Goal: Check status: Check status

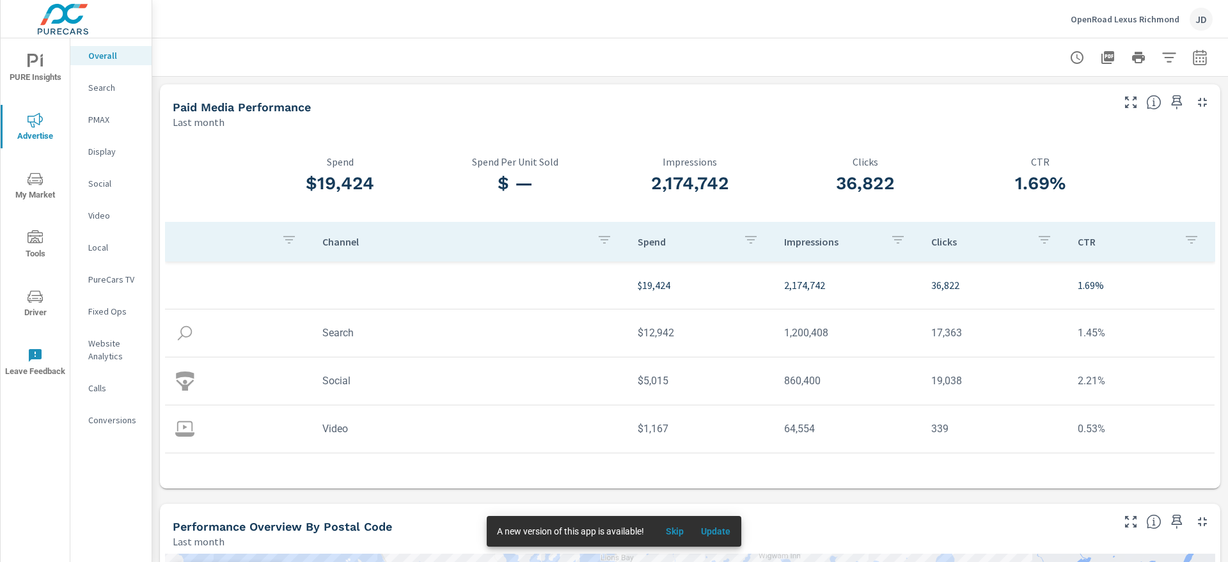
click at [104, 312] on p "Fixed Ops" at bounding box center [114, 311] width 53 height 13
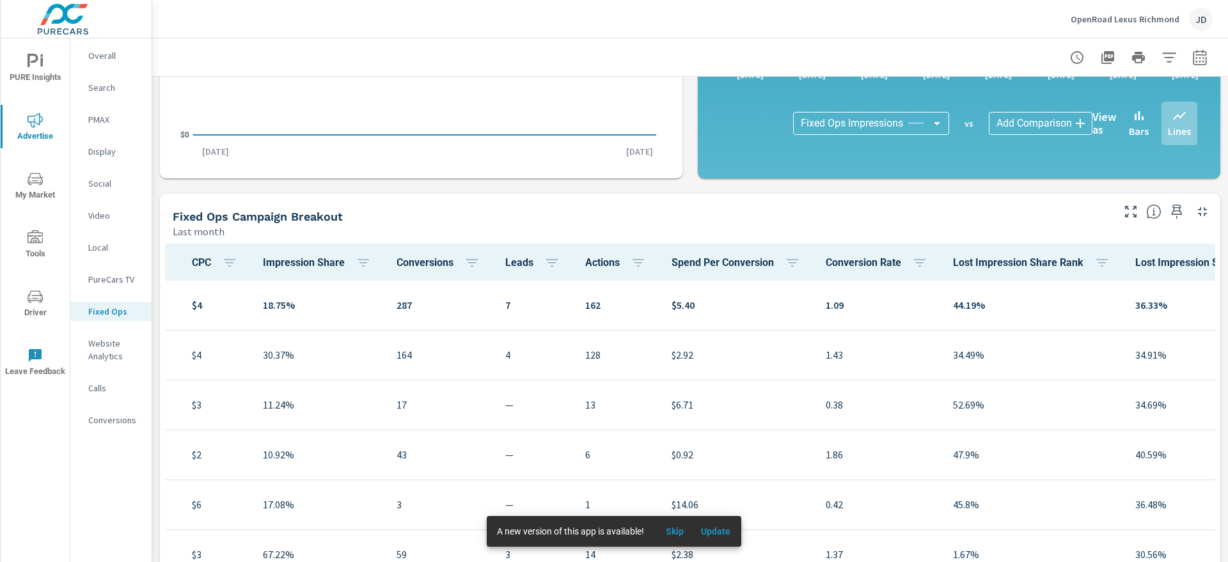
scroll to position [0, 539]
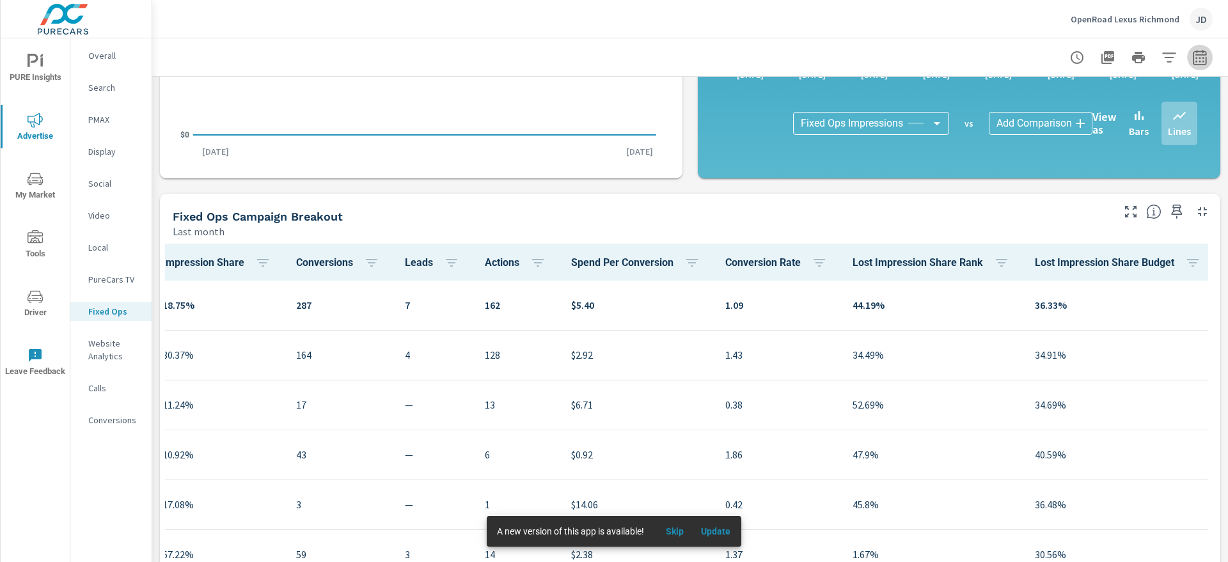
click at [1192, 58] on icon "button" at bounding box center [1199, 57] width 15 height 15
select select "Last month"
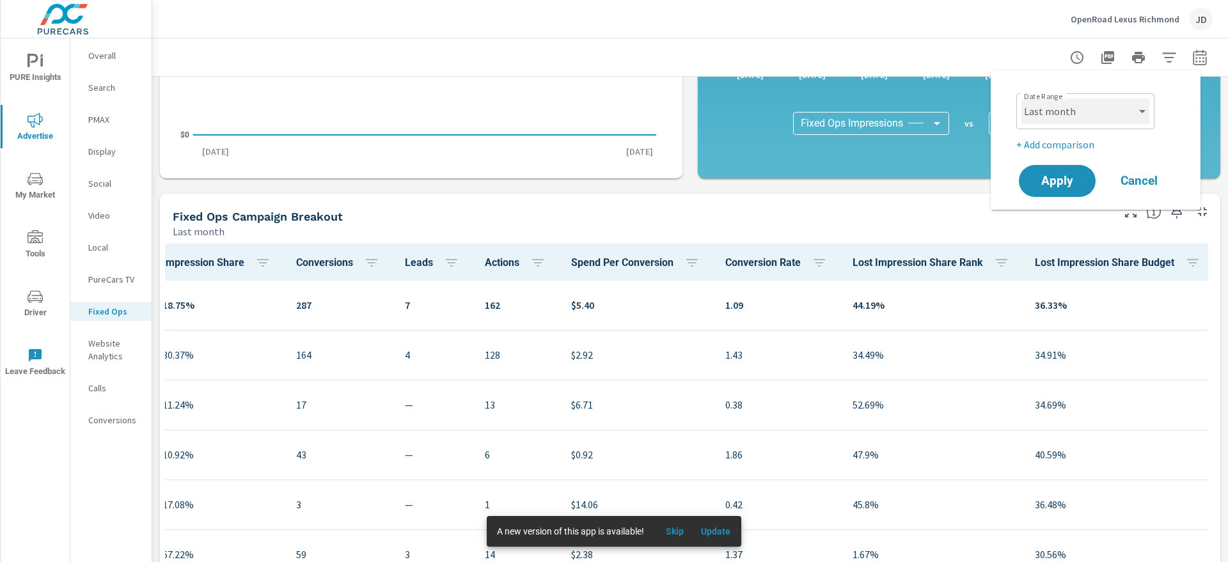
click at [1076, 113] on select "Custom [DATE] Last week Last 7 days Last 14 days Last 30 days Last 45 days Last…" at bounding box center [1085, 111] width 128 height 26
click at [1021, 98] on select "Custom [DATE] Last week Last 7 days Last 14 days Last 30 days Last 45 days Last…" at bounding box center [1085, 111] width 128 height 26
click at [1054, 167] on button "Apply" at bounding box center [1056, 180] width 79 height 33
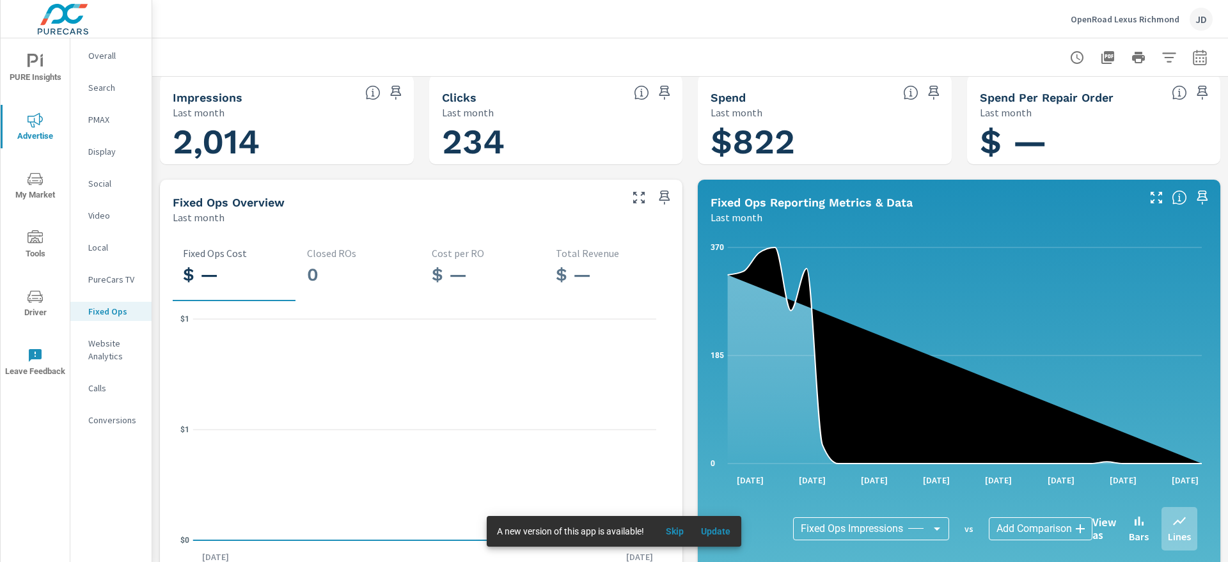
scroll to position [0, 0]
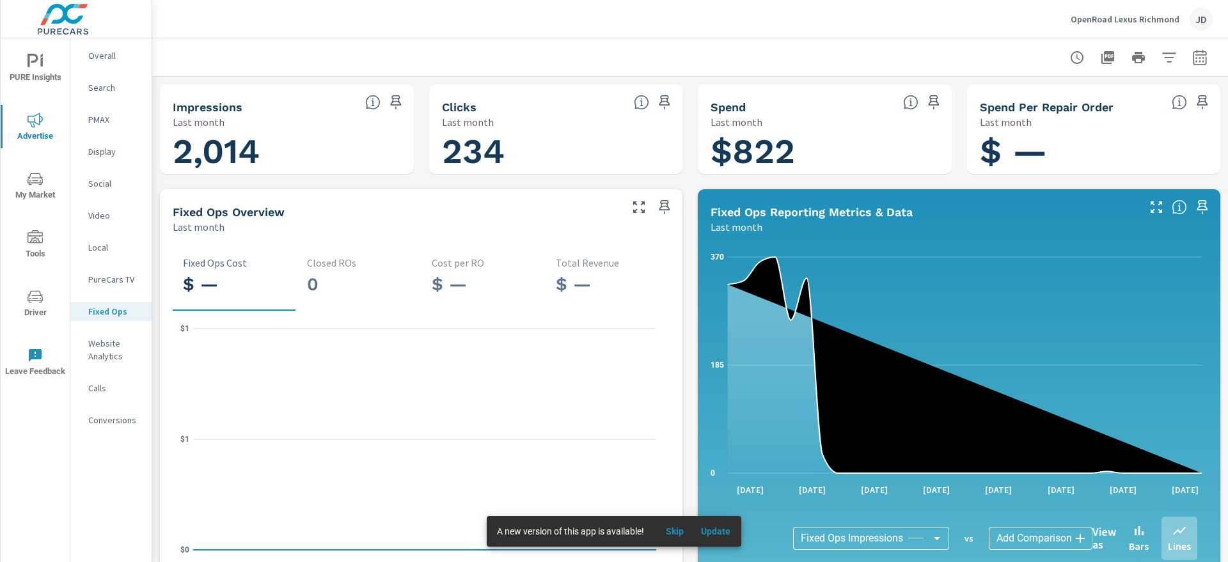
click at [1193, 54] on icon "button" at bounding box center [1199, 56] width 13 height 15
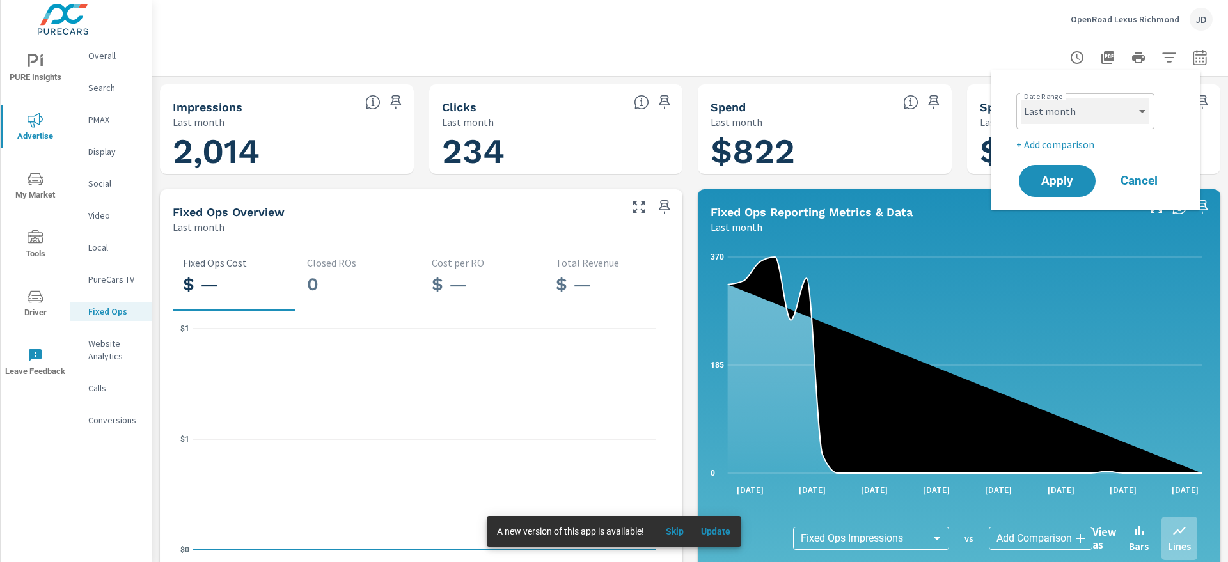
click at [1088, 109] on select "Custom [DATE] Last week Last 7 days Last 14 days Last 30 days Last 45 days Last…" at bounding box center [1085, 111] width 128 height 26
click at [1021, 98] on select "Custom [DATE] Last week Last 7 days Last 14 days Last 30 days Last 45 days Last…" at bounding box center [1085, 111] width 128 height 26
select select "Last 2 months"
click at [1038, 180] on span "Apply" at bounding box center [1057, 181] width 52 height 12
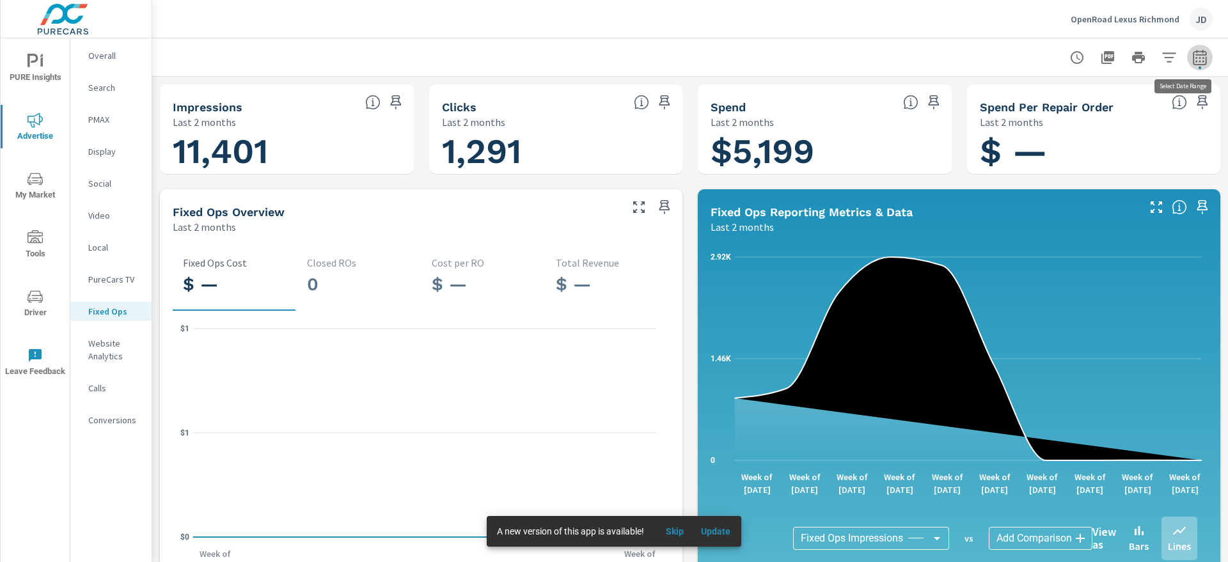
click at [1191, 66] on button "button" at bounding box center [1200, 58] width 26 height 26
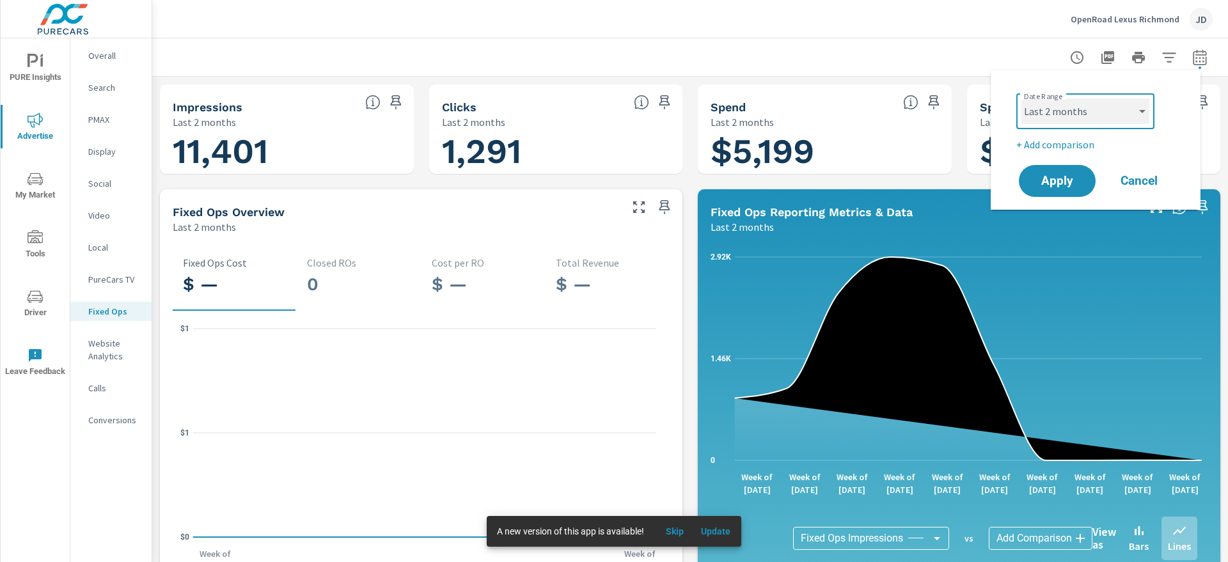
click at [1074, 121] on select "Custom [DATE] Last week Last 7 days Last 14 days Last 30 days Last 45 days Last…" at bounding box center [1085, 111] width 128 height 26
click at [1021, 98] on select "Custom [DATE] Last week Last 7 days Last 14 days Last 30 days Last 45 days Last…" at bounding box center [1085, 111] width 128 height 26
select select "custom"
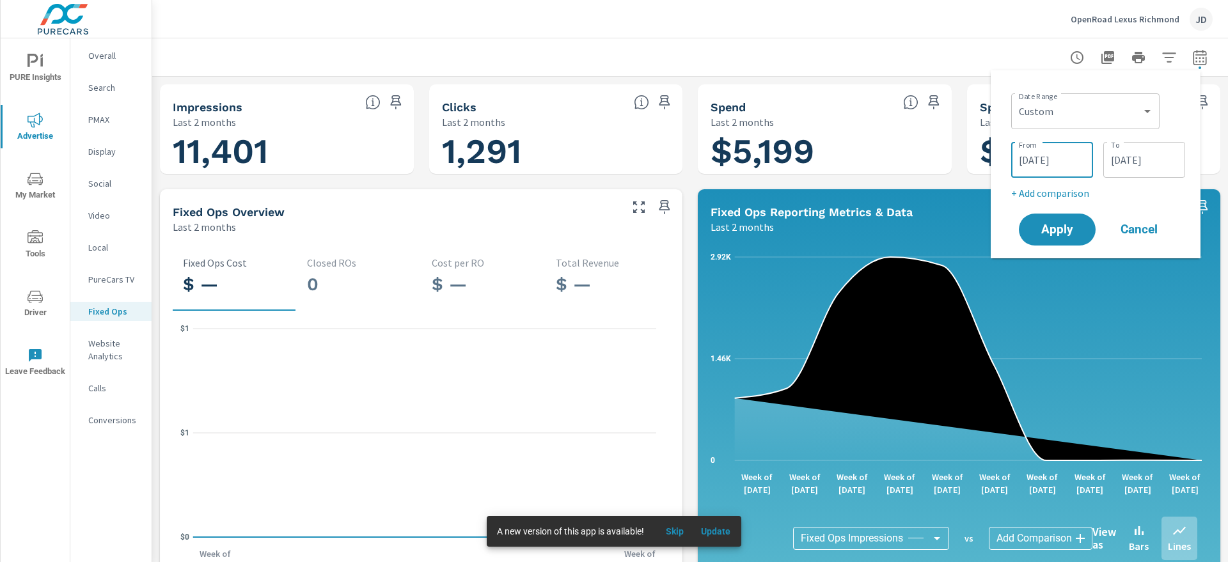
click at [1059, 164] on input "[DATE]" at bounding box center [1052, 160] width 72 height 26
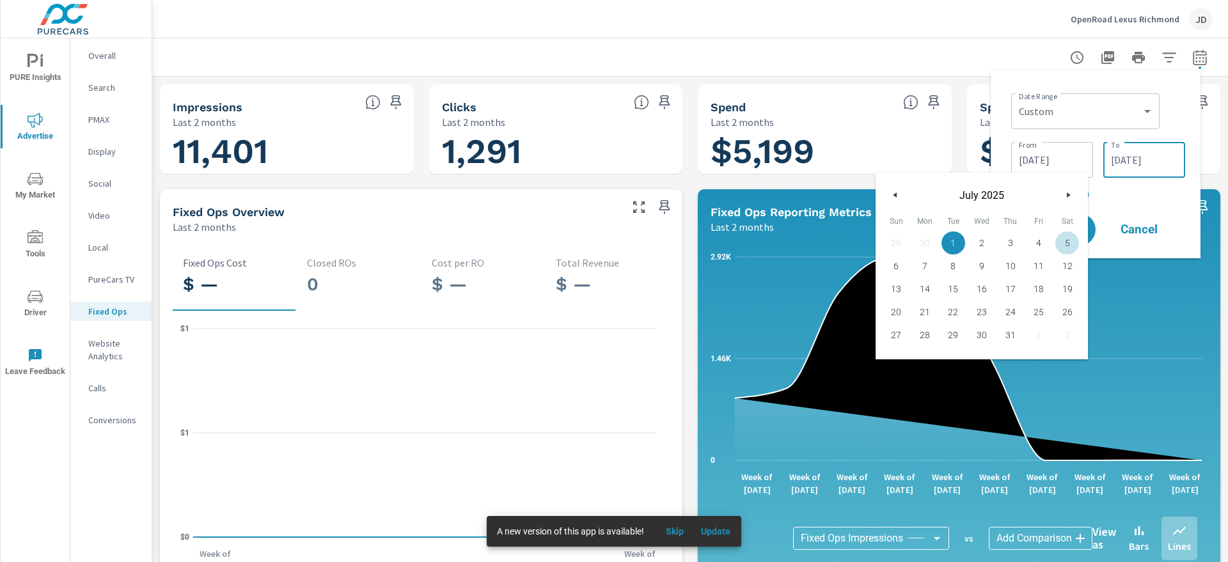
click at [1139, 164] on input "[DATE]" at bounding box center [1144, 160] width 72 height 26
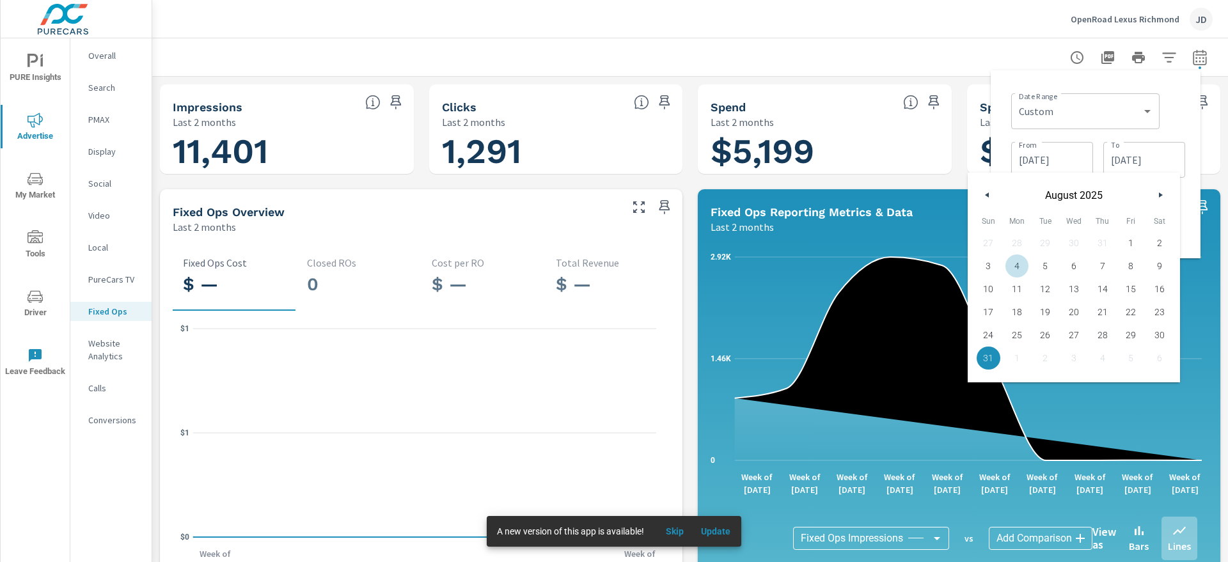
click at [991, 193] on button "button" at bounding box center [987, 194] width 15 height 15
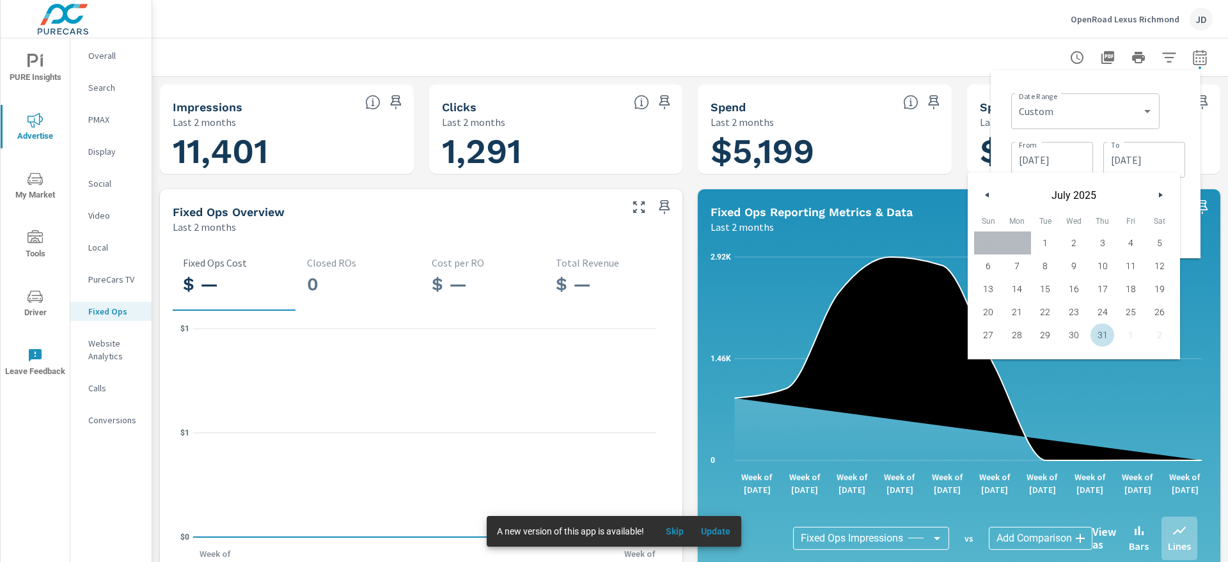
click at [1095, 346] on div "29 30 1 2 3 4 5 6 7 8 9 10 11 12 13 14 15 16 17 18 19 20 21 22 23 24 25 26 27 2…" at bounding box center [1074, 288] width 200 height 115
click at [1097, 342] on span "31" at bounding box center [1102, 335] width 29 height 17
type input "[DATE]"
click at [1097, 341] on span "31" at bounding box center [1102, 335] width 29 height 17
click at [1190, 239] on div "Date Range Custom [DATE] Last week Last 7 days Last 14 days Last 30 days Last 4…" at bounding box center [1096, 164] width 210 height 188
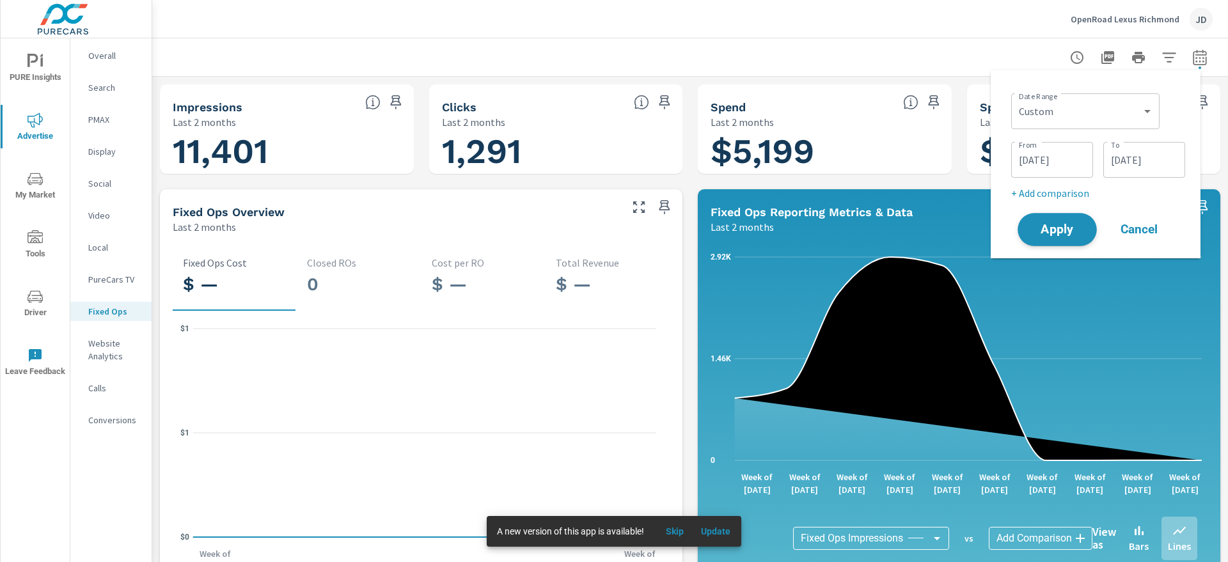
click at [1071, 235] on span "Apply" at bounding box center [1057, 230] width 52 height 12
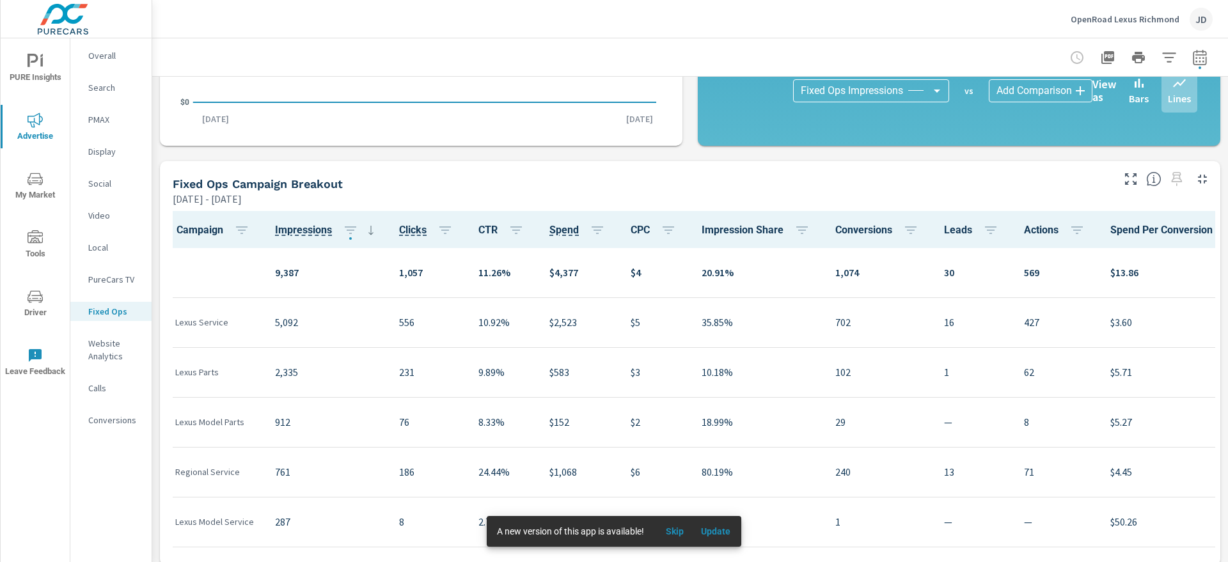
scroll to position [458, 0]
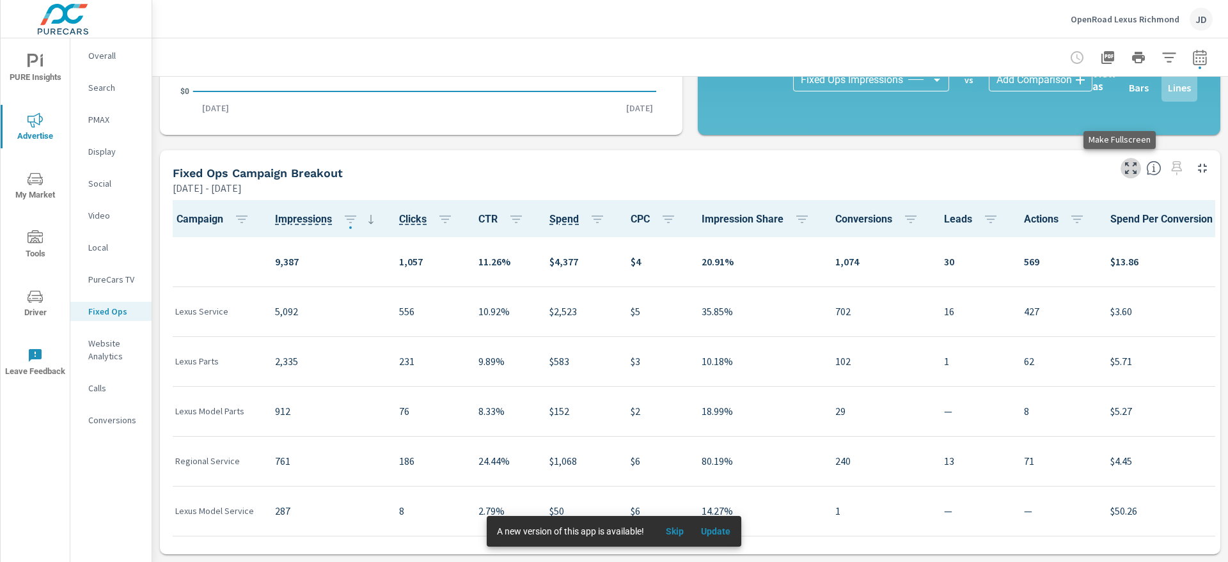
click at [1123, 168] on icon "button" at bounding box center [1130, 168] width 15 height 15
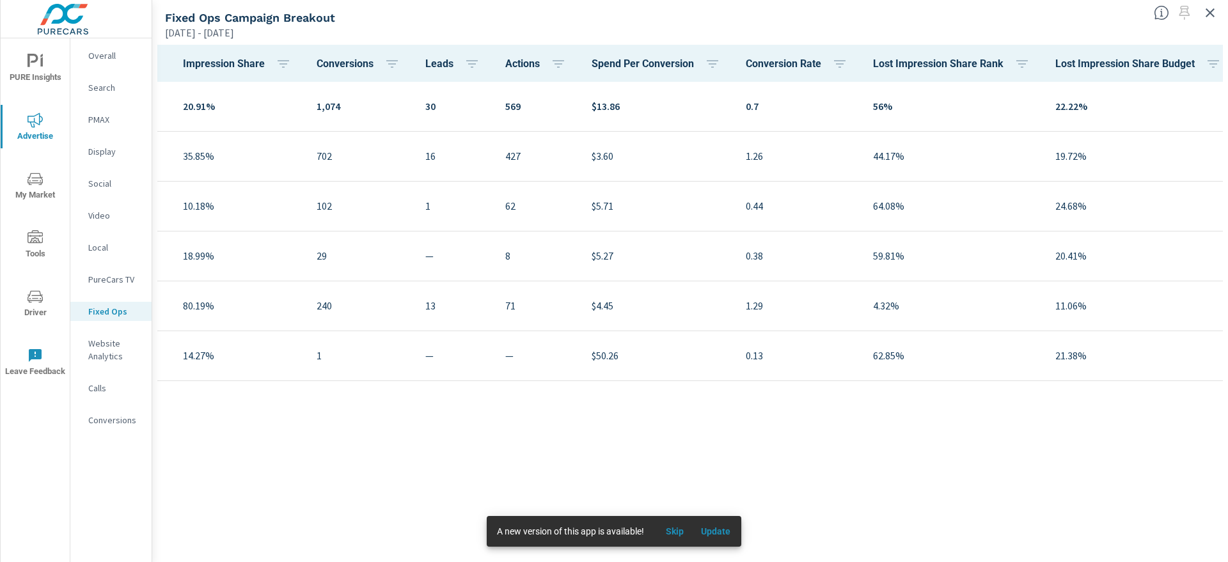
click at [404, 318] on td "240" at bounding box center [360, 306] width 109 height 50
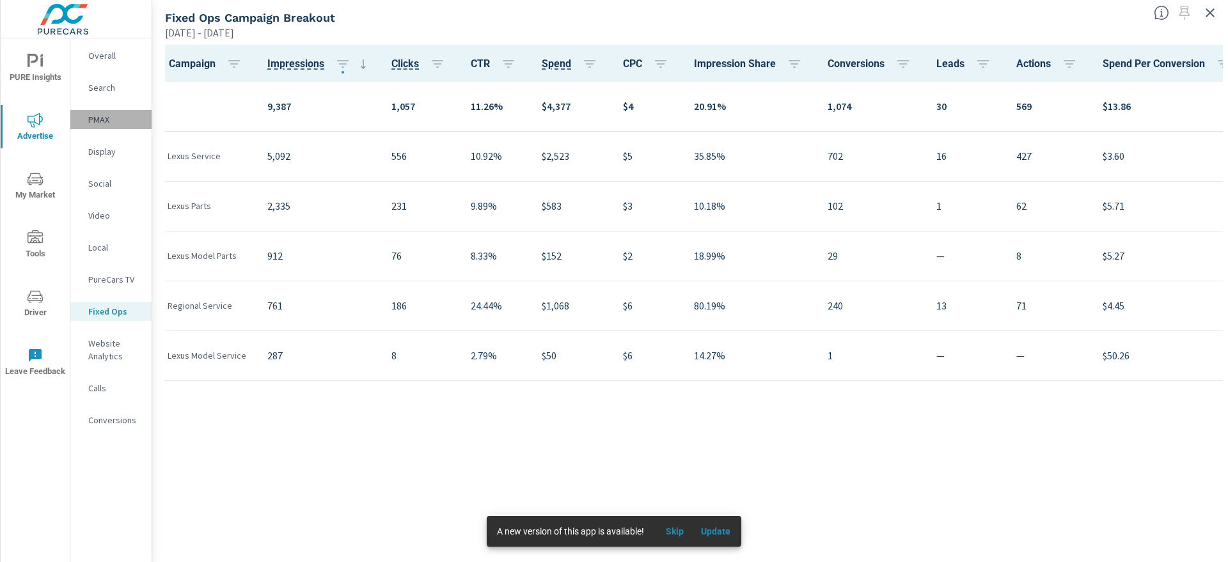
click at [92, 124] on p "PMAX" at bounding box center [114, 119] width 53 height 13
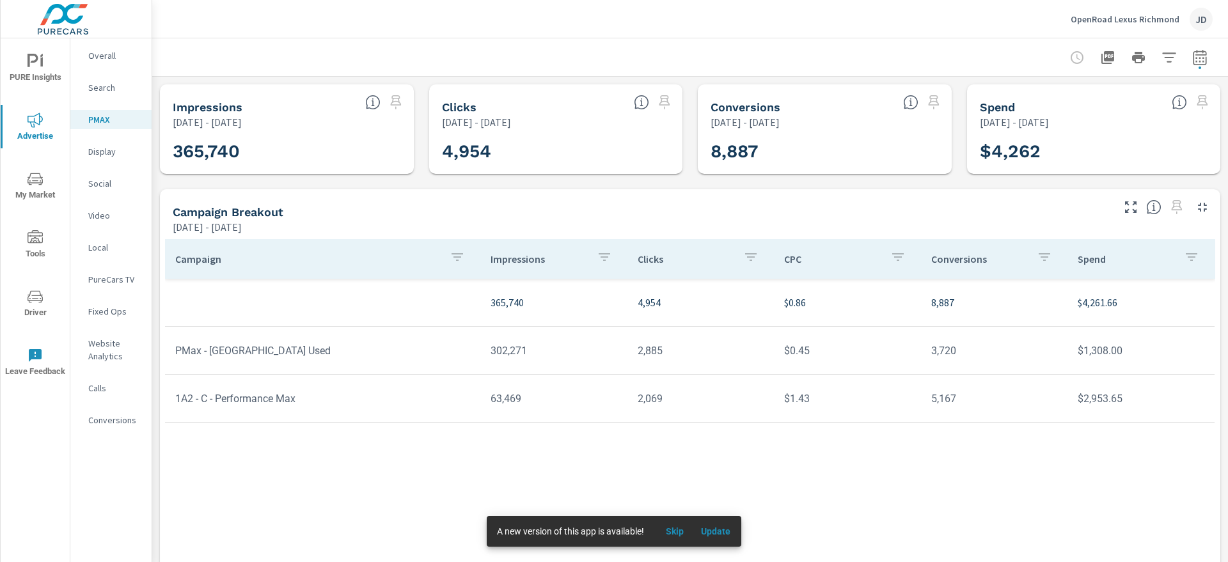
click at [113, 321] on nav "Overall Search PMAX Display Social Video Local PureCars TV Fixed Ops Website An…" at bounding box center [110, 242] width 81 height 409
click at [105, 312] on p "Fixed Ops" at bounding box center [114, 311] width 53 height 13
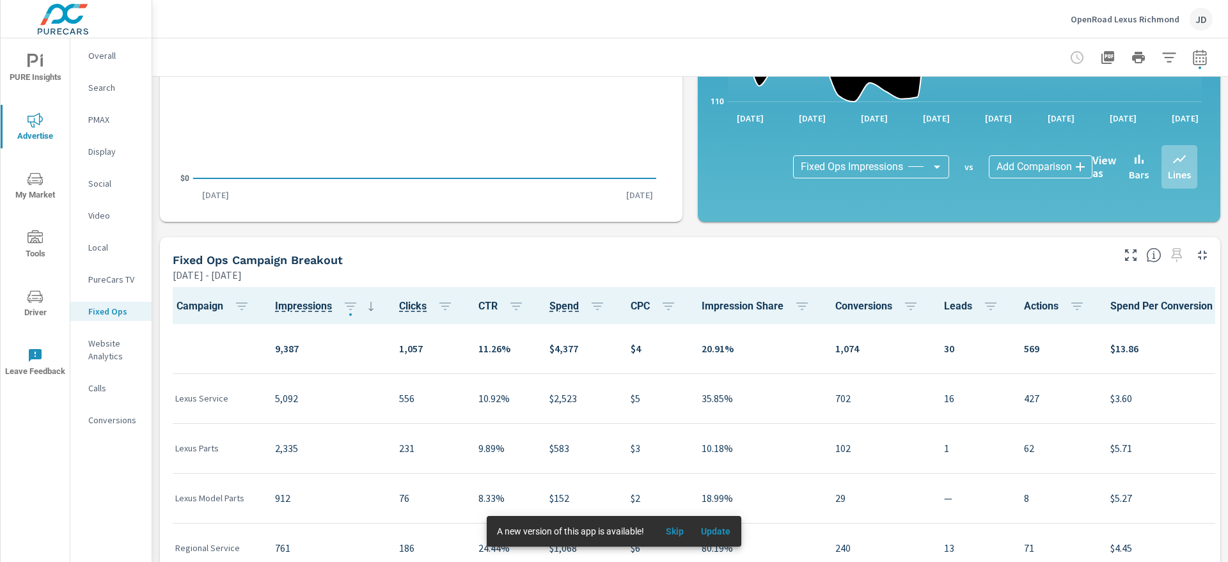
scroll to position [458, 0]
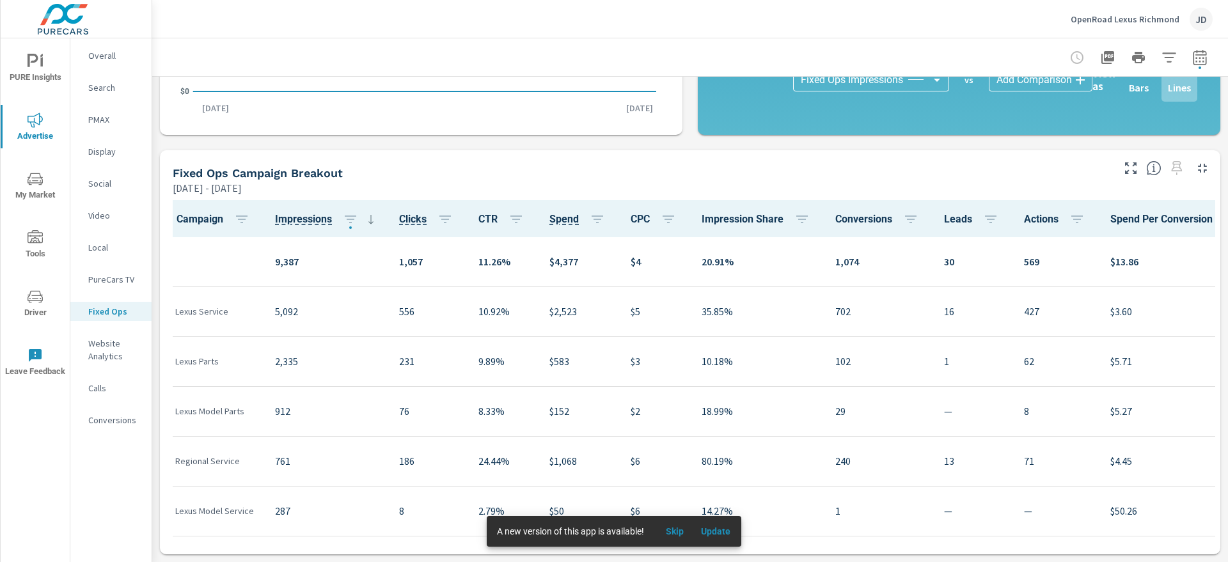
click at [136, 498] on div "Overall Search PMAX Display Social Video Local PureCars TV Fixed Ops Website An…" at bounding box center [110, 300] width 81 height 524
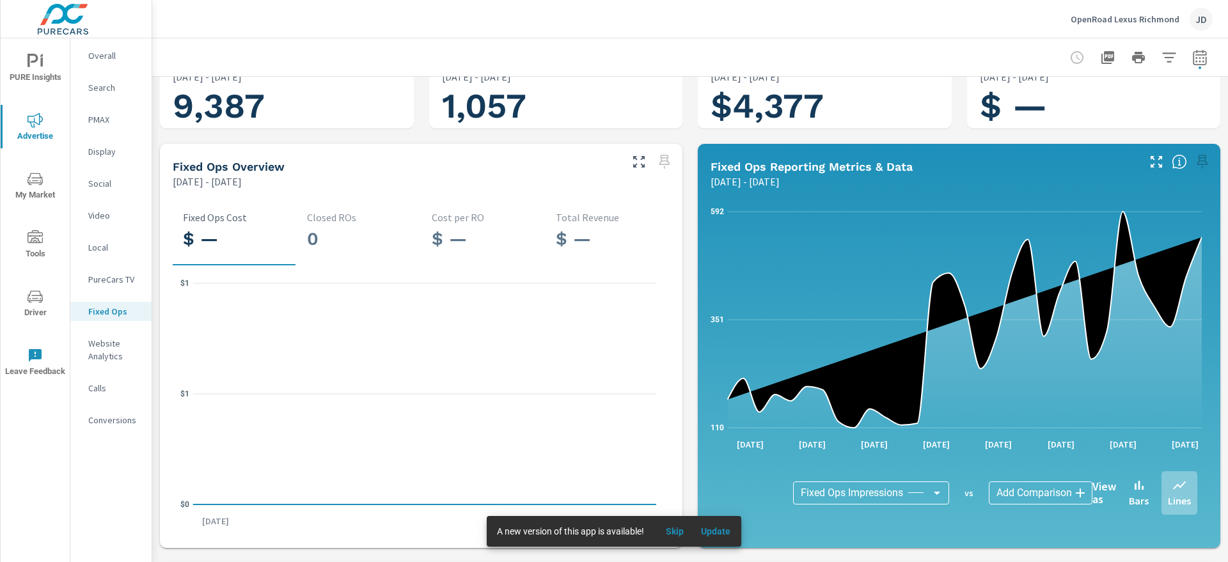
scroll to position [0, 0]
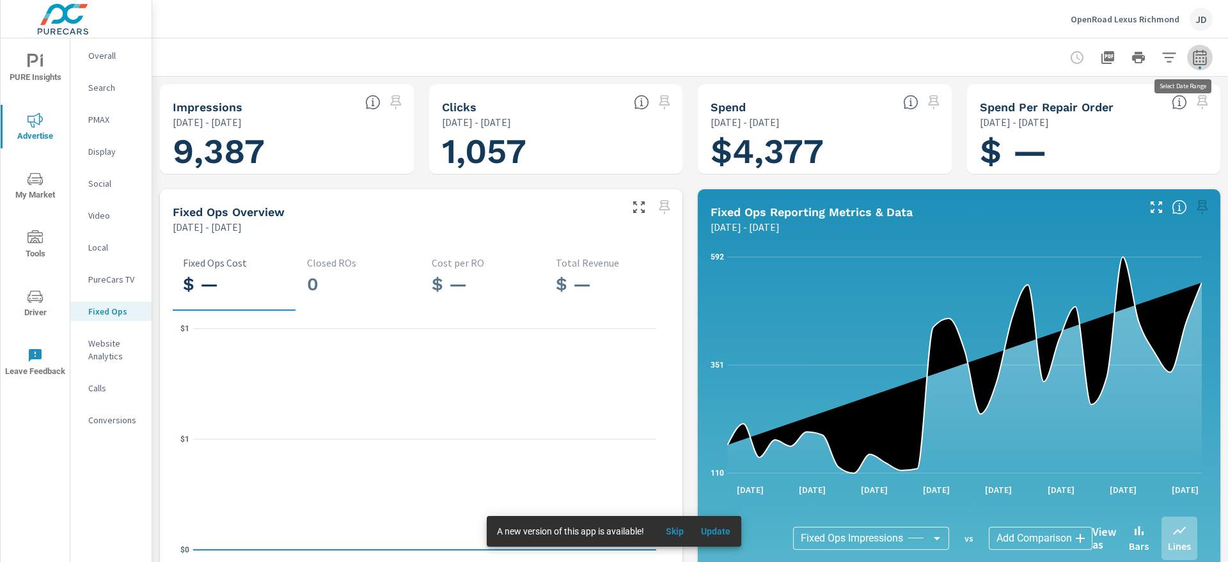
click at [1192, 63] on icon "button" at bounding box center [1199, 57] width 15 height 15
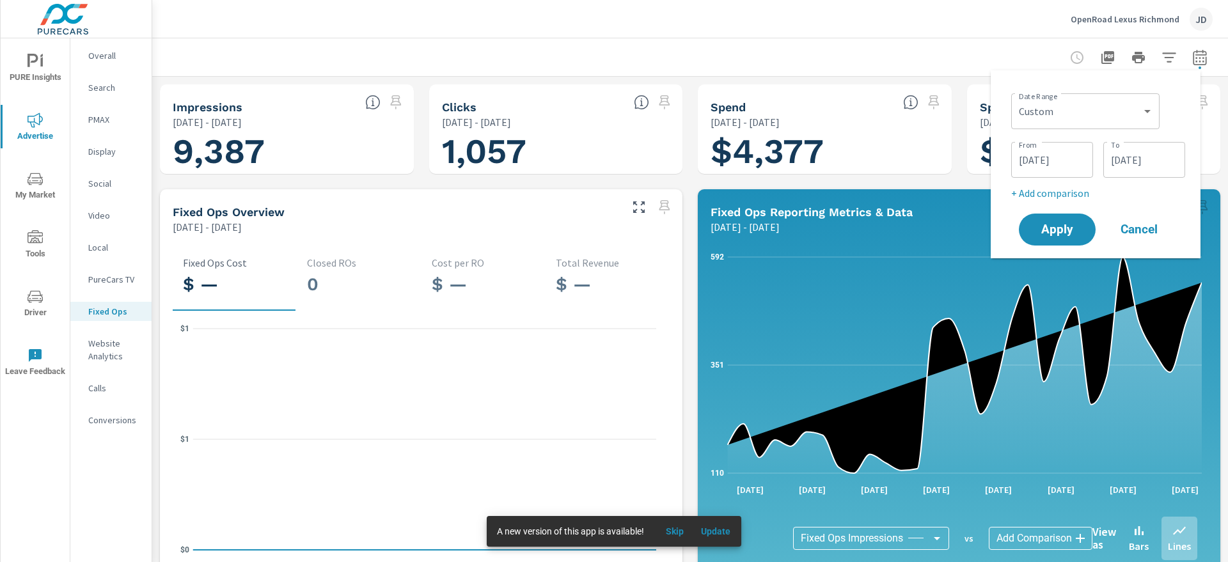
click at [1062, 166] on input "[DATE]" at bounding box center [1052, 160] width 72 height 26
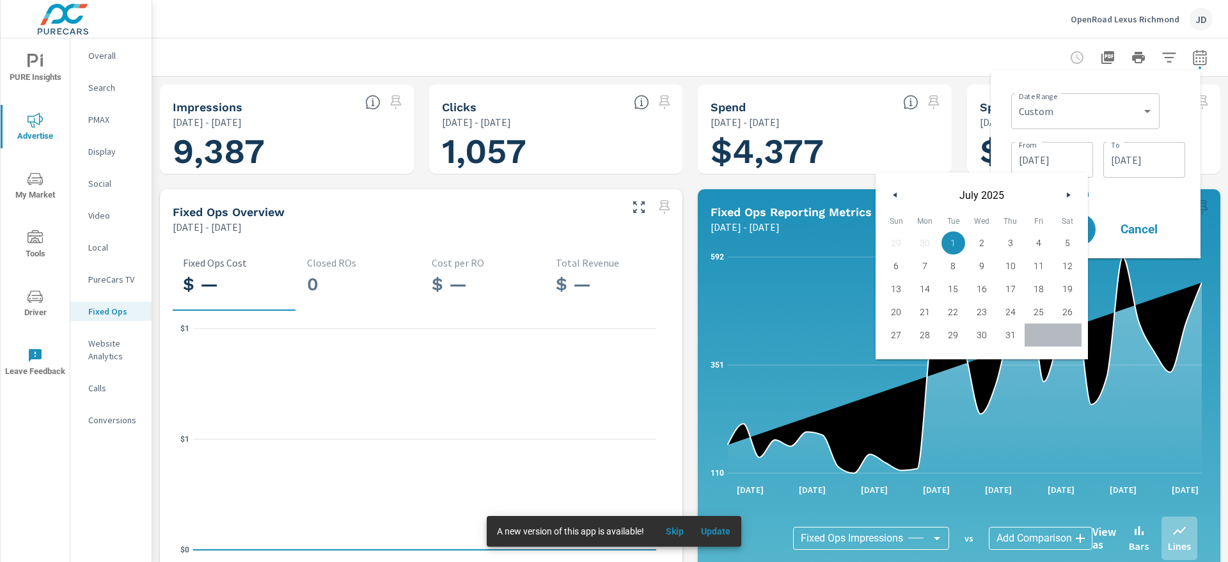
click at [892, 199] on button "button" at bounding box center [895, 194] width 15 height 15
click at [897, 258] on span "8" at bounding box center [896, 266] width 29 height 17
click at [897, 244] on span "1" at bounding box center [896, 243] width 29 height 17
type input "[DATE]"
click at [1140, 164] on input "[DATE]" at bounding box center [1144, 160] width 72 height 26
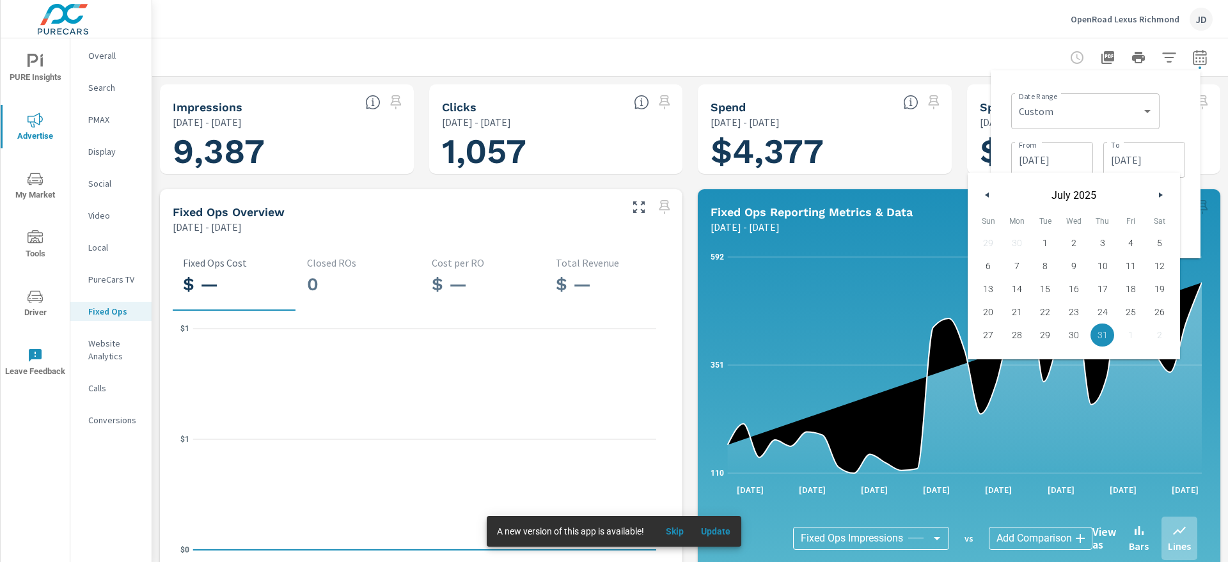
click at [1160, 201] on button "button" at bounding box center [1159, 194] width 15 height 15
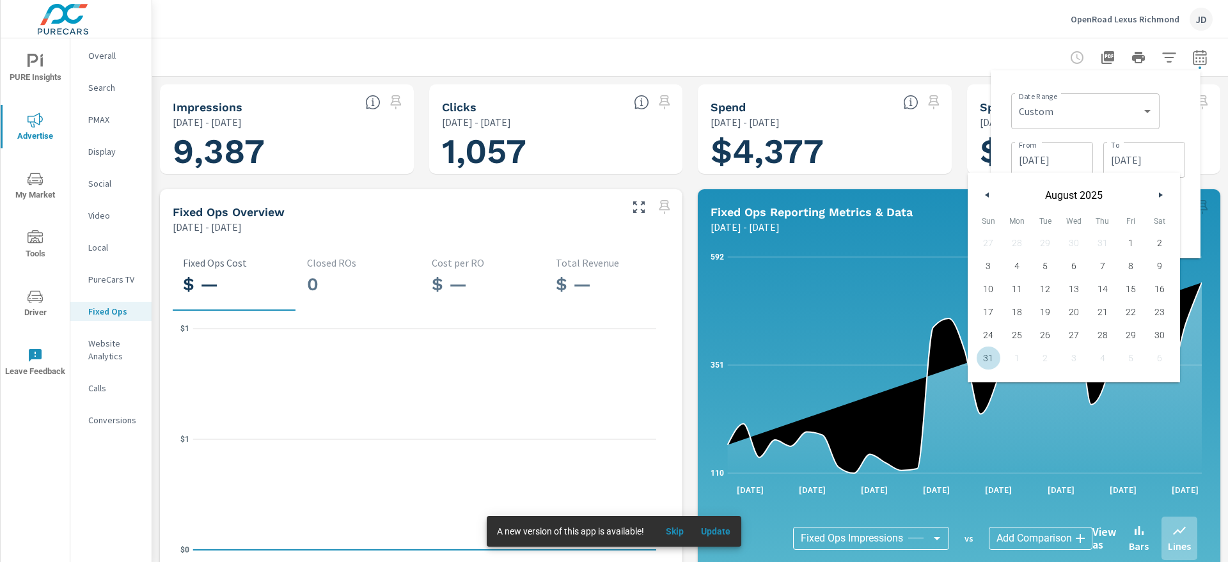
click at [987, 361] on span "31" at bounding box center [988, 358] width 29 height 17
type input "[DATE]"
click at [1170, 130] on div "Date Range Custom [DATE] Last week Last 7 days Last 14 days Last 30 days Last 4…" at bounding box center [1098, 109] width 174 height 43
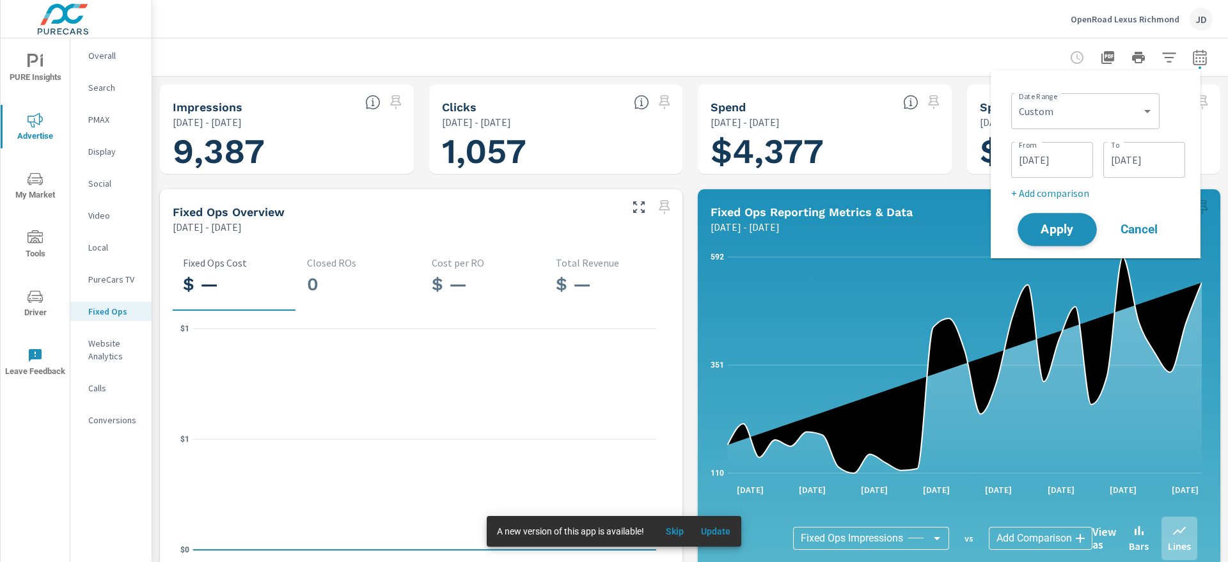
click at [1071, 236] on span "Apply" at bounding box center [1057, 230] width 52 height 12
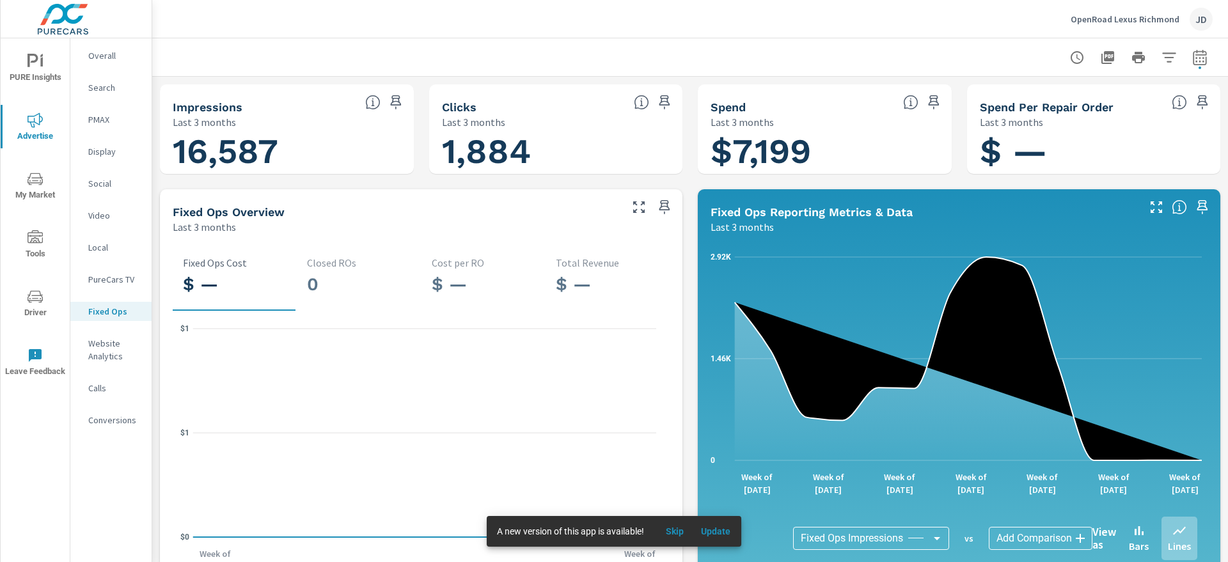
click at [346, 235] on div "$ — Fixed Ops Cost 0 Closed ROs $ — Cost per RO $ — Total Revenue $0 $1 $1 Week…" at bounding box center [421, 413] width 522 height 359
